Goal: Ask a question: Ask a question

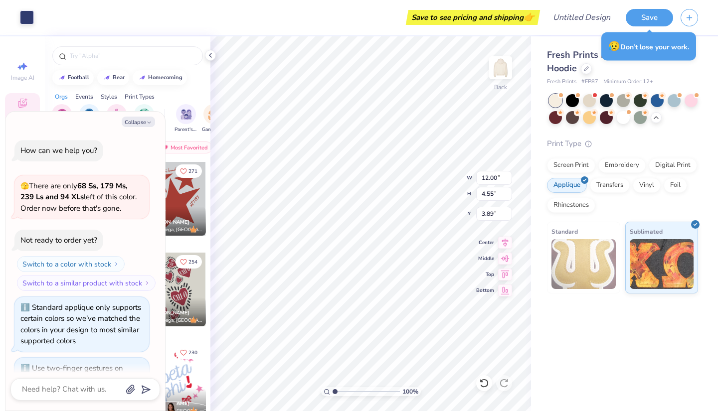
scroll to position [512, 0]
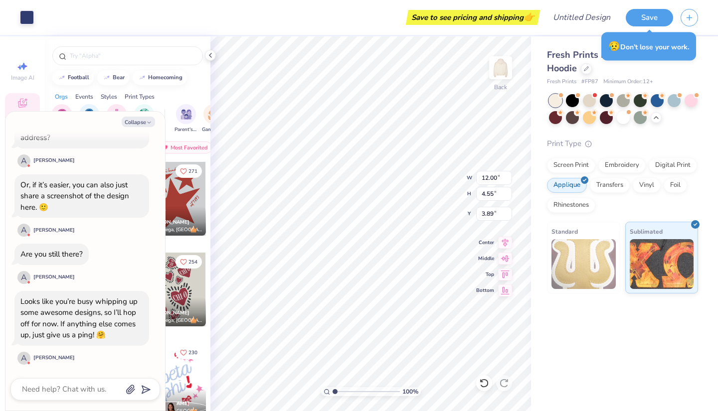
click at [661, 57] on div "😥 Don’t lose your work." at bounding box center [648, 46] width 95 height 28
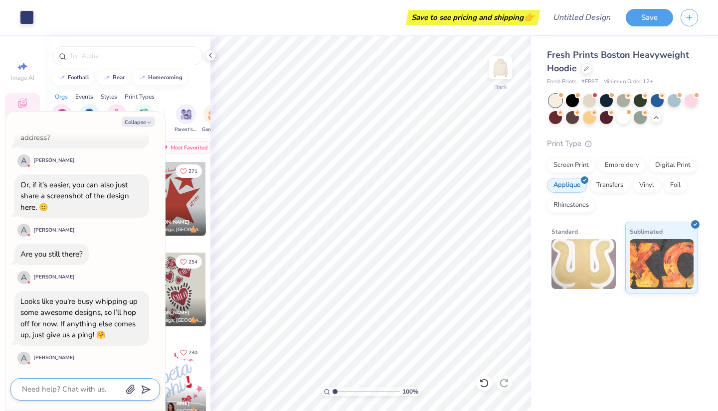
click at [83, 390] on textarea at bounding box center [71, 389] width 101 height 13
type textarea "x"
type textarea "h"
type textarea "x"
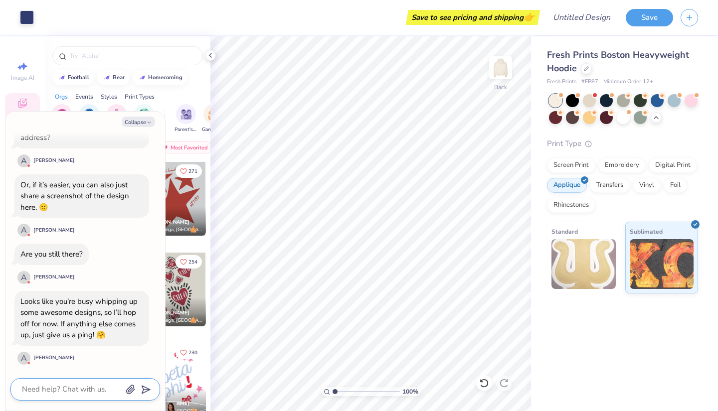
type textarea "w"
type textarea "x"
type textarea "wh"
type textarea "x"
type textarea "wha"
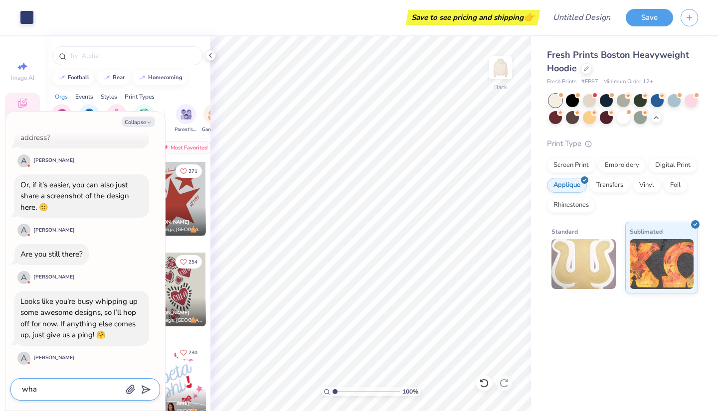
type textarea "x"
type textarea "what"
type textarea "x"
type textarea "what"
type textarea "x"
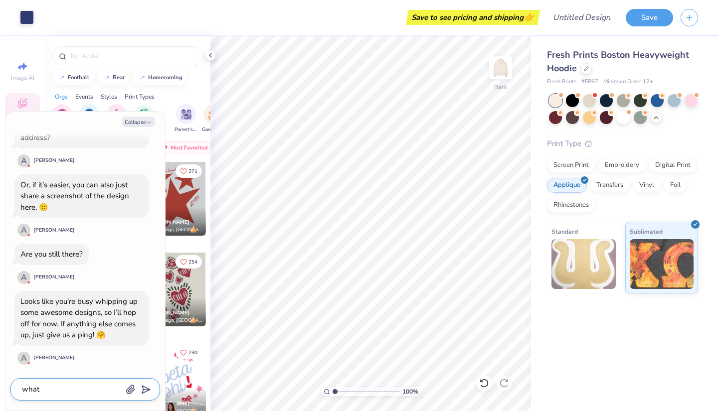
type textarea "what"
type textarea "x"
type textarea "whats"
type textarea "x"
type textarea "whats"
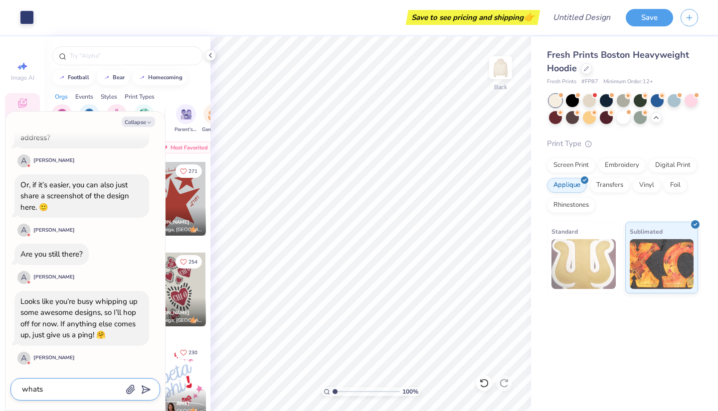
type textarea "x"
type textarea "whats t"
type textarea "x"
type textarea "whats th"
type textarea "x"
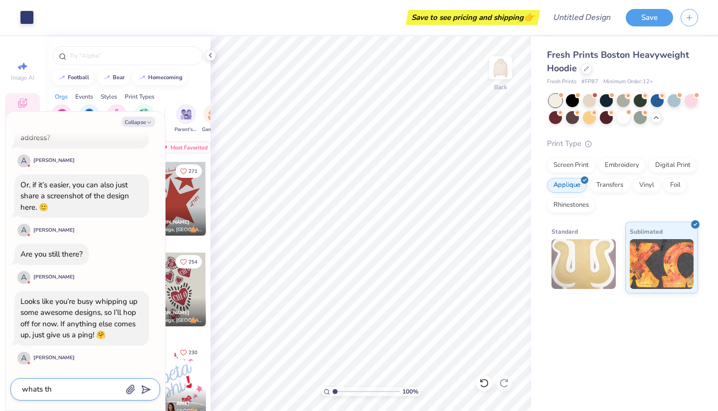
type textarea "whats the"
type textarea "x"
type textarea "whats the"
type textarea "x"
type textarea "whats the P"
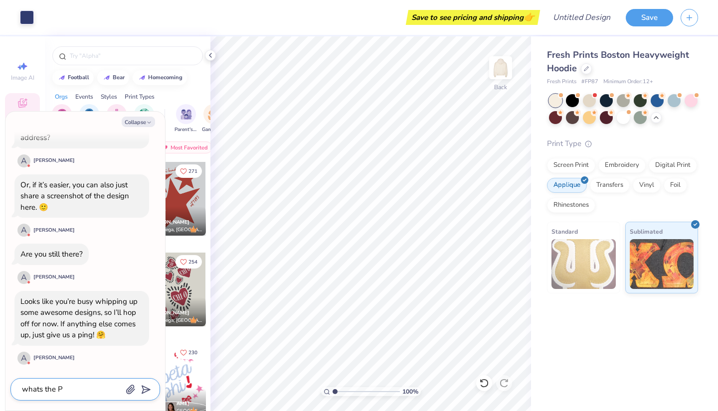
type textarea "x"
type textarea "whats the PM"
type textarea "x"
type textarea "whats the PMS"
type textarea "x"
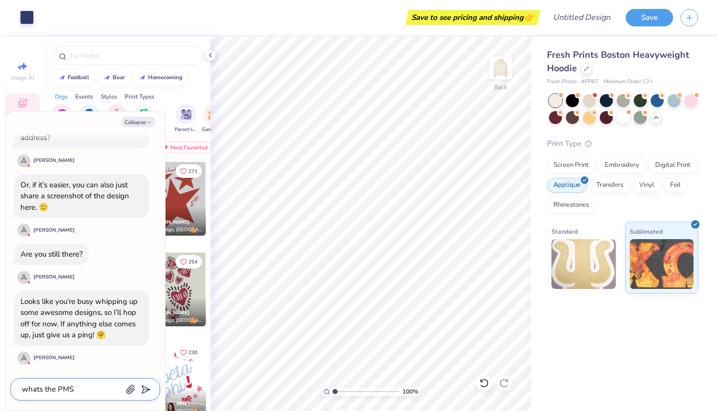
type textarea "whats the PMS"
type textarea "x"
type textarea "whats the PMS c"
type textarea "x"
type textarea "whats the PMS co"
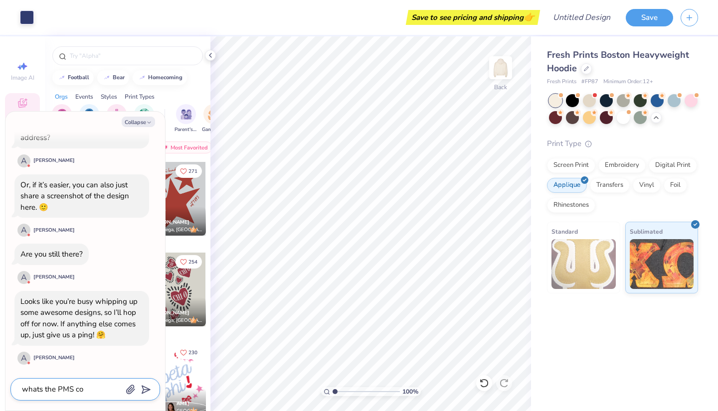
type textarea "x"
type textarea "whats the PMS col"
type textarea "x"
type textarea "whats the PMS colo"
type textarea "x"
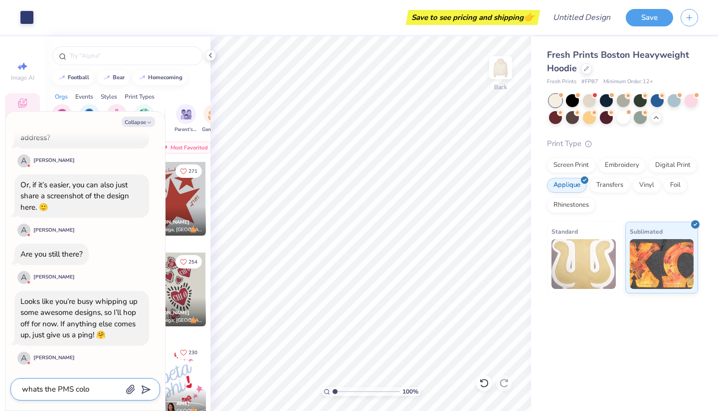
type textarea "whats the PMS color"
type textarea "x"
type textarea "whats the PMS color"
type textarea "x"
type textarea "whats the PMS color f"
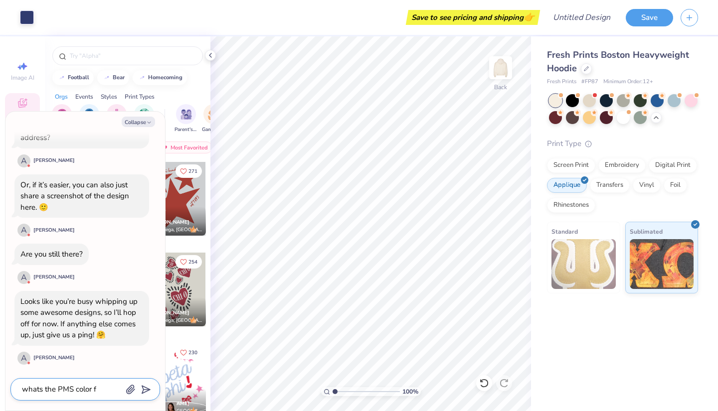
type textarea "x"
type textarea "whats the PMS color fo"
type textarea "x"
type textarea "whats the PMS color for"
type textarea "x"
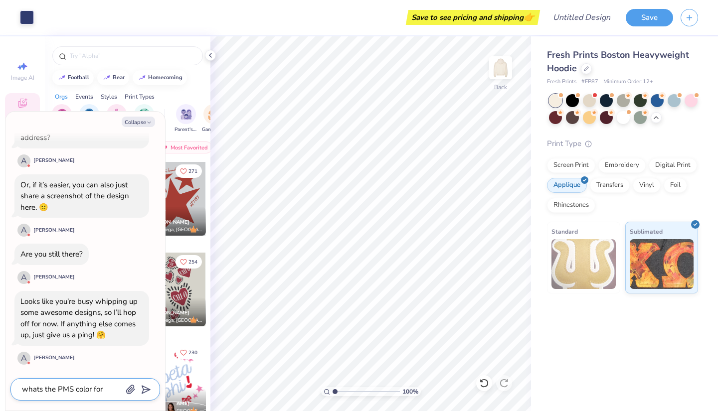
type textarea "whats the PMS color for"
type textarea "x"
type textarea "whats the PMS color for b"
type textarea "x"
type textarea "whats the PMS color for bu"
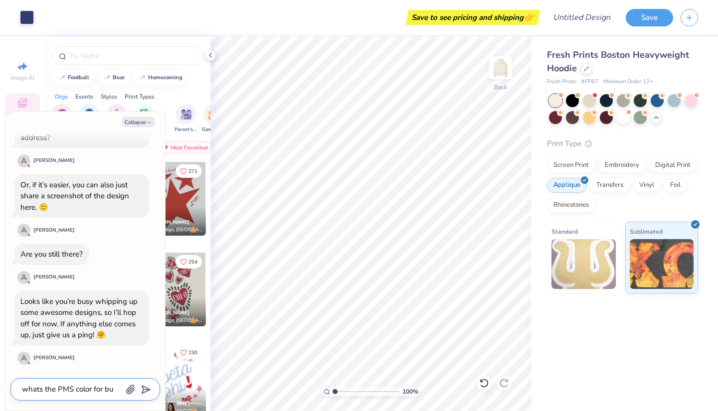
type textarea "x"
type textarea "whats the PMS color for but"
type textarea "x"
type textarea "whats the PMS color for butt"
type textarea "x"
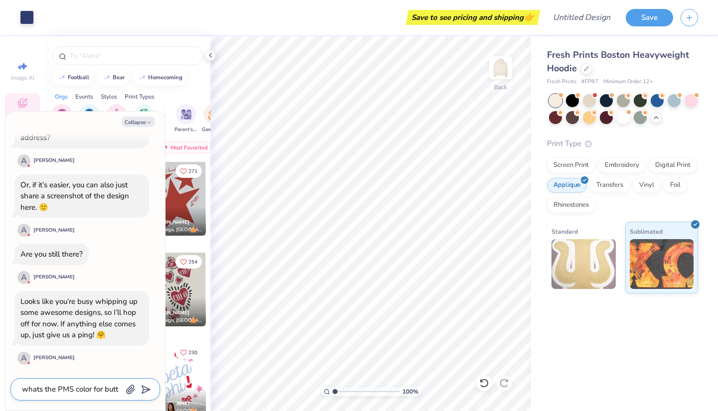
type textarea "whats the PMS color for butte"
type textarea "x"
type textarea "whats the PMS color for butter"
type textarea "x"
type textarea "whats the PMS color for butterm"
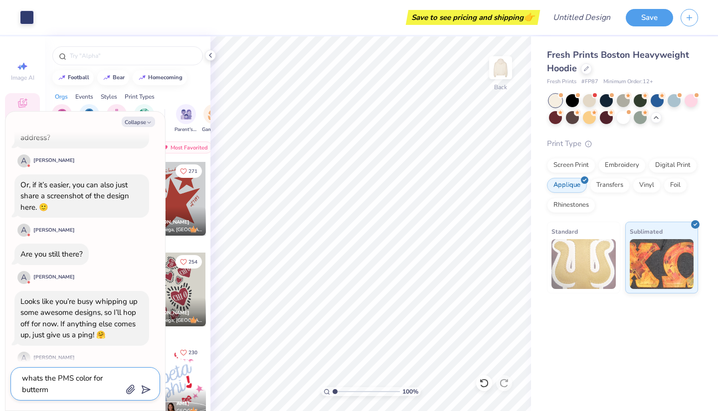
type textarea "x"
type textarea "whats the PMS color for buttermi"
type textarea "x"
type textarea "whats the PMS color for buttermil"
type textarea "x"
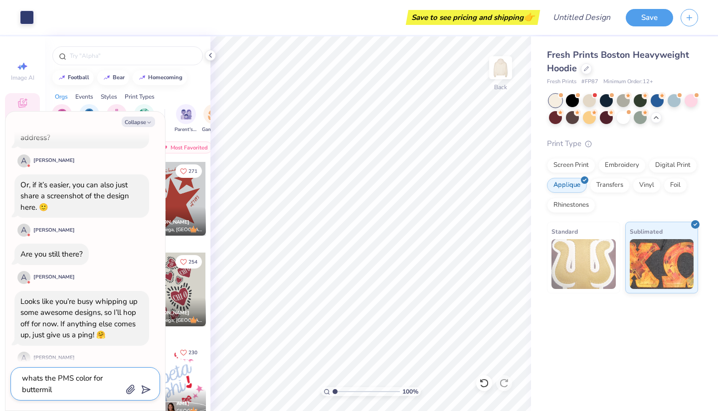
type textarea "whats the PMS color for buttermilk"
type textarea "x"
type textarea "whats the PMS color for buttermilk"
type textarea "x"
type textarea "whats the PMS color for buttermilk o"
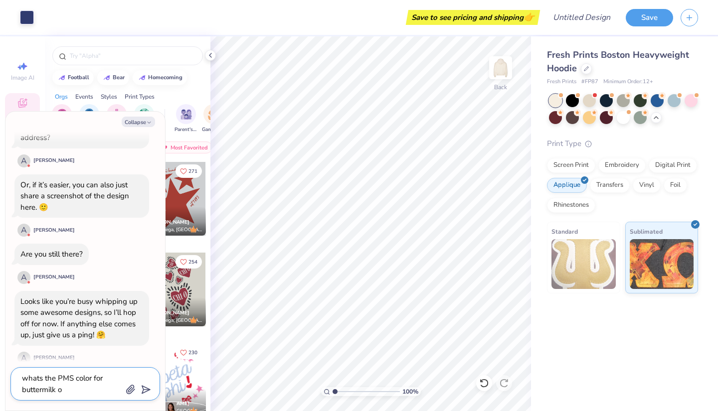
type textarea "x"
type textarea "whats the PMS color for buttermilk on"
type textarea "x"
type textarea "whats the PMS color for buttermilk on"
type textarea "x"
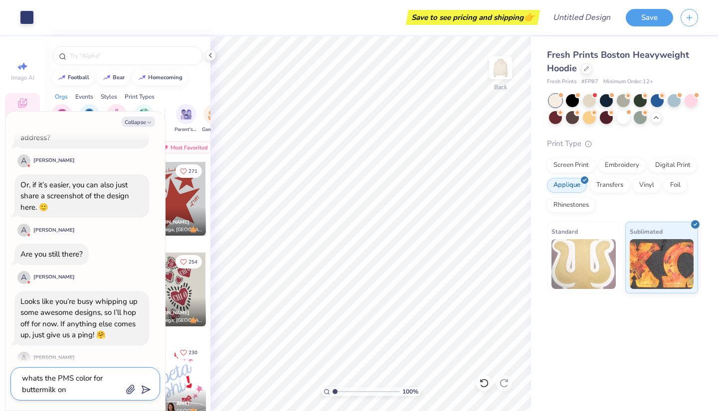
type textarea "whats the PMS color for buttermilk on t"
type textarea "x"
type textarea "whats the PMS color for buttermilk on th"
type textarea "x"
type textarea "whats the PMS color for buttermilk on the"
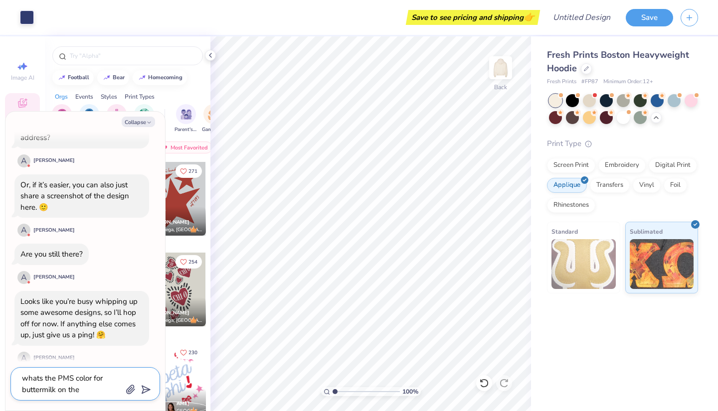
type textarea "x"
type textarea "whats the PMS color for buttermilk on the"
type textarea "x"
type textarea "whats the PMS color for buttermilk on the b"
type textarea "x"
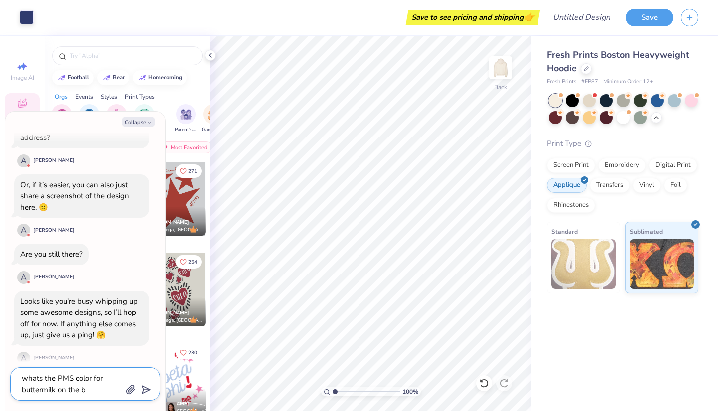
type textarea "whats the PMS color for buttermilk on the bo"
type textarea "x"
type textarea "whats the PMS color for buttermilk on the bos"
type textarea "x"
type textarea "whats the PMS color for buttermilk on the [PERSON_NAME]"
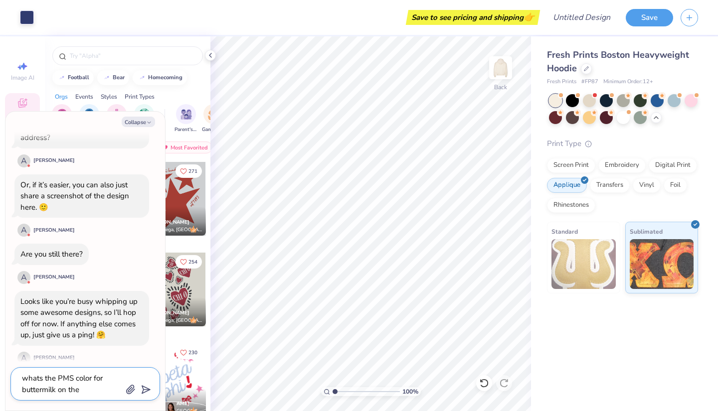
type textarea "x"
type textarea "whats the PMS color for buttermilk on the bosto"
type textarea "x"
type textarea "whats the PMS color for buttermilk on the [GEOGRAPHIC_DATA]"
type textarea "x"
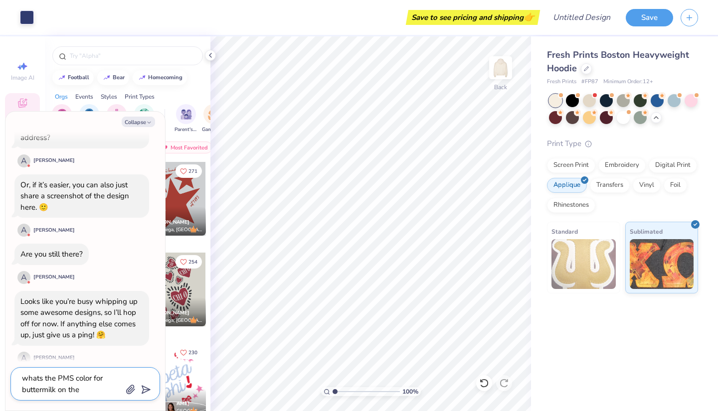
type textarea "whats the PMS color for buttermilk on the [GEOGRAPHIC_DATA]"
type textarea "x"
type textarea "whats the PMS color for buttermilk on the boston h"
type textarea "x"
type textarea "whats the PMS color for buttermilk on the [GEOGRAPHIC_DATA] he"
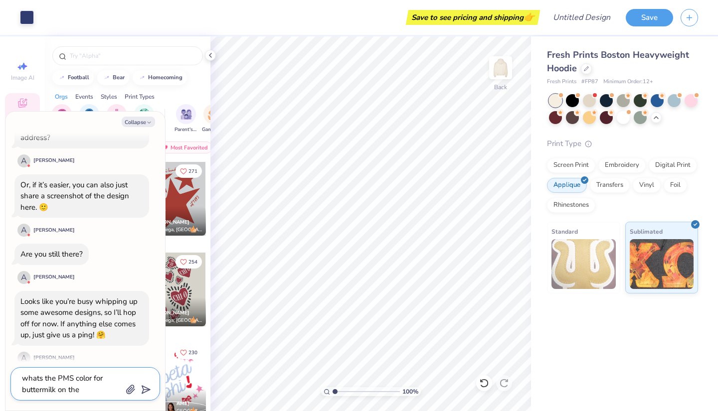
type textarea "x"
type textarea "whats the PMS color for buttermilk on the boston hea"
type textarea "x"
type textarea "whats the PMS color for buttermilk on the boston heav"
type textarea "x"
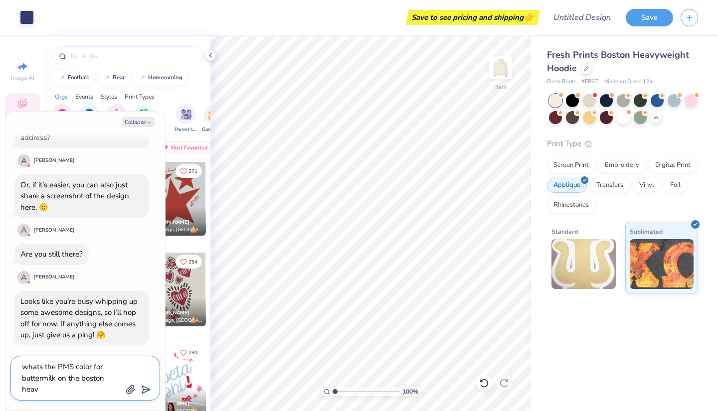
type textarea "whats the PMS color for buttermilk on the boston heavy"
type textarea "x"
type textarea "whats the PMS color for buttermilk on the boston heavy"
type textarea "x"
type textarea "whats the PMS color for buttermilk on the boston heavy w"
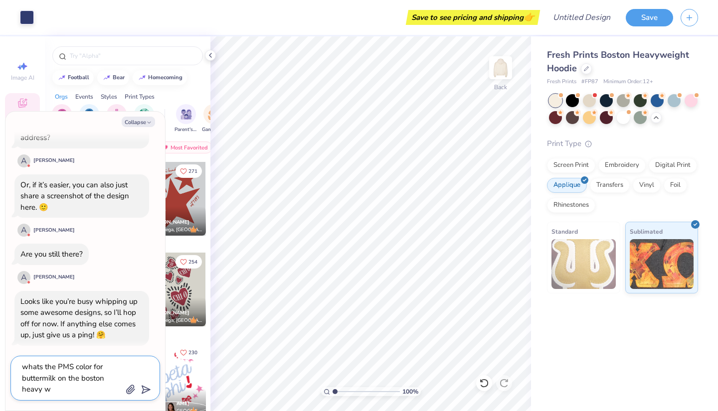
type textarea "x"
type textarea "whats the PMS color for buttermilk on the boston heavy we"
type textarea "x"
type textarea "whats the PMS color for buttermilk on the boston heavy wei"
type textarea "x"
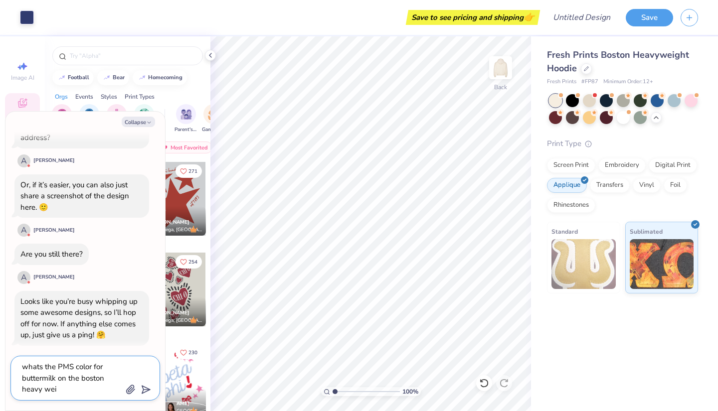
type textarea "whats the PMS color for buttermilk on the boston heavy weig"
type textarea "x"
type textarea "whats the PMS color for buttermilk on the boston heavy weigh"
type textarea "x"
type textarea "whats the PMS color for buttermilk on the boston heavy weight"
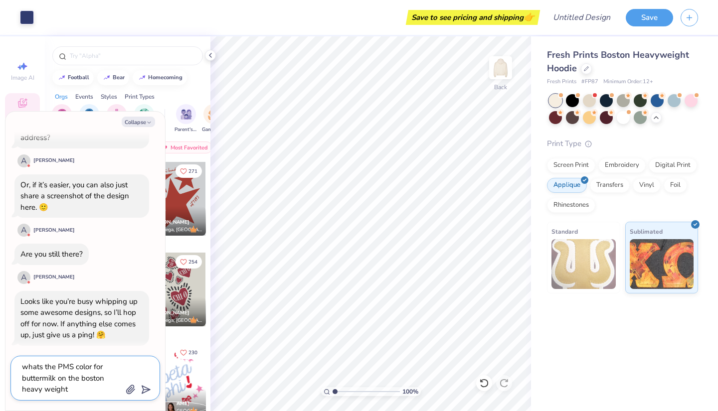
type textarea "x"
type textarea "whats the PMS color for buttermilk on the boston heavy weight"
type textarea "x"
type textarea "whats the PMS color for buttermilk on the boston heavy weight h"
type textarea "x"
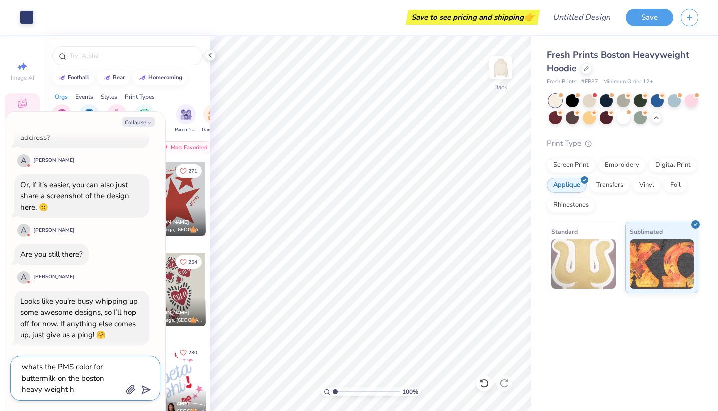
type textarea "whats the PMS color for buttermilk on the boston heavy weight ho"
type textarea "x"
type textarea "whats the PMS color for buttermilk on the boston heavy weight hoo"
type textarea "x"
type textarea "whats the PMS color for buttermilk on the boston heavy weight hood"
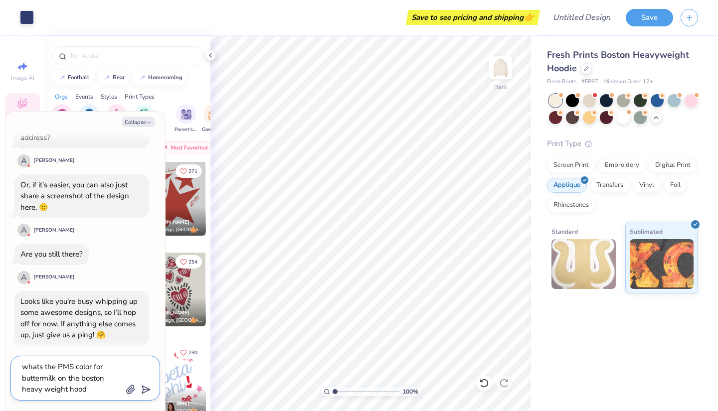
type textarea "x"
type textarea "whats the PMS color for buttermilk on the boston heavy weight hoodi"
type textarea "x"
type textarea "whats the PMS color for buttermilk on the boston heavy weight hoodie"
click at [152, 387] on div "whats the PMS color for buttermilk on the boston heavy weight hoodie" at bounding box center [85, 378] width 150 height 45
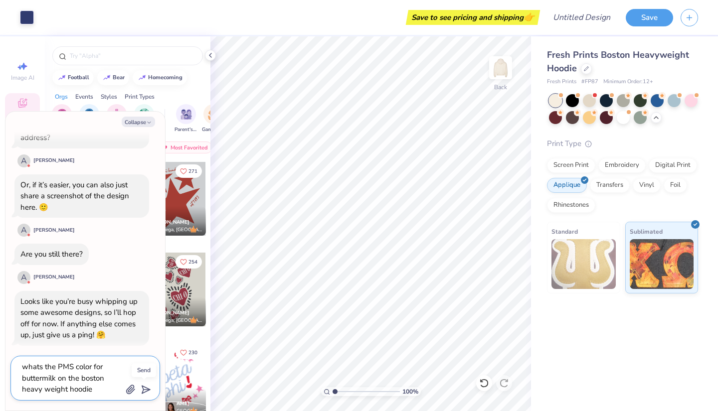
click at [147, 390] on line "submit" at bounding box center [147, 390] width 6 height 6
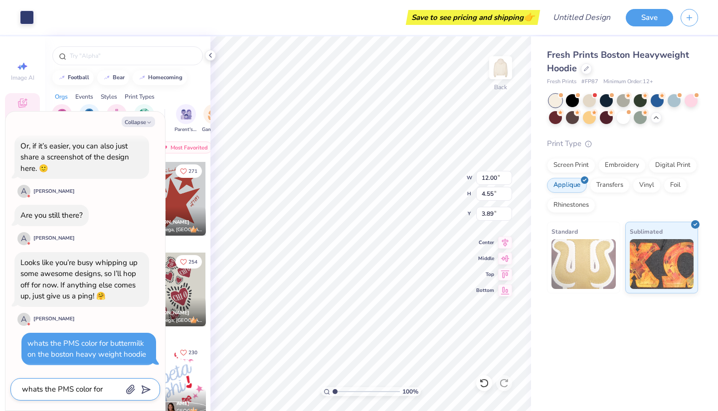
scroll to position [550, 0]
click at [488, 386] on icon at bounding box center [484, 383] width 10 height 10
type textarea "x"
type input "3.00"
click at [488, 386] on icon at bounding box center [484, 383] width 10 height 10
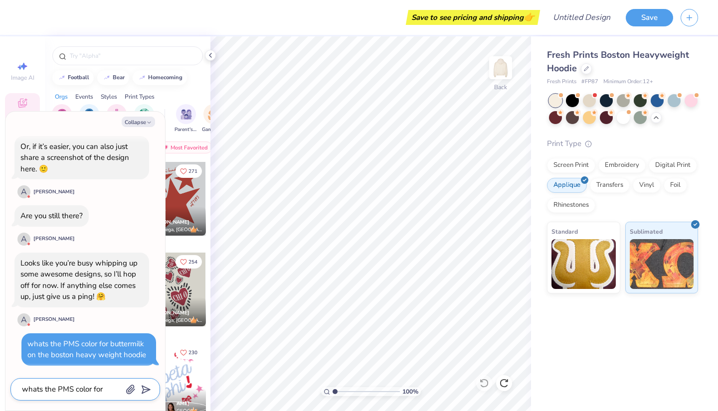
type textarea "x"
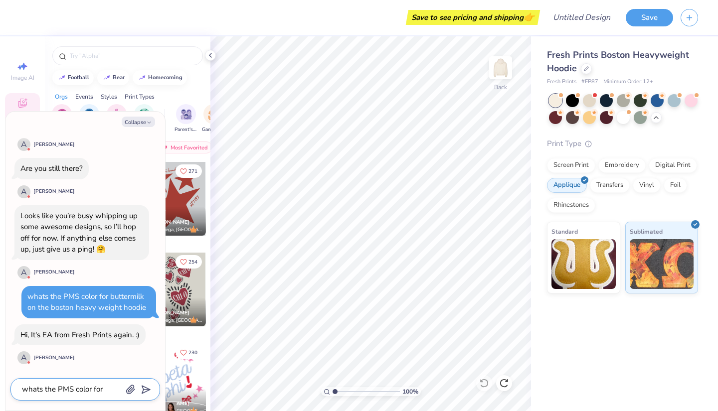
click at [78, 394] on textarea "whats the PMS color for buttermilk on the boston heavy weight hoodie" at bounding box center [71, 389] width 101 height 13
click at [82, 391] on textarea at bounding box center [71, 389] width 101 height 13
click at [131, 392] on icon "button" at bounding box center [131, 390] width 10 height 10
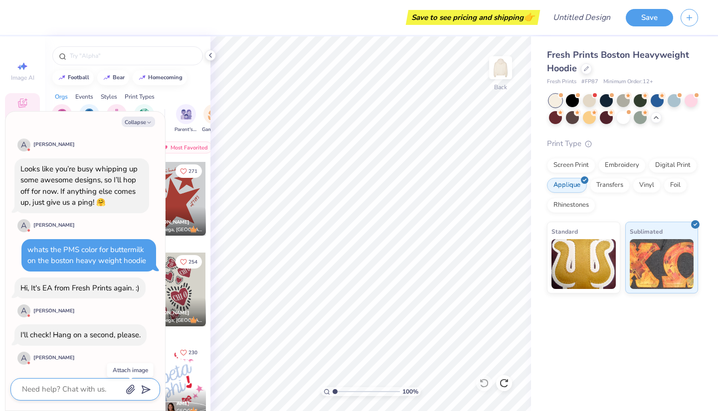
click at [80, 386] on textarea at bounding box center [71, 389] width 101 height 13
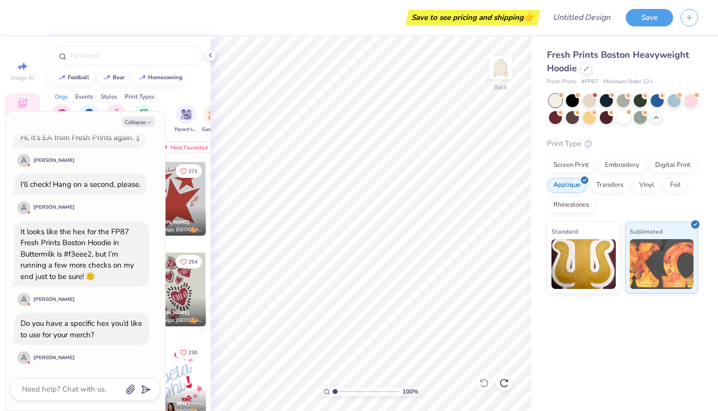
type textarea "x"
